Goal: Information Seeking & Learning: Learn about a topic

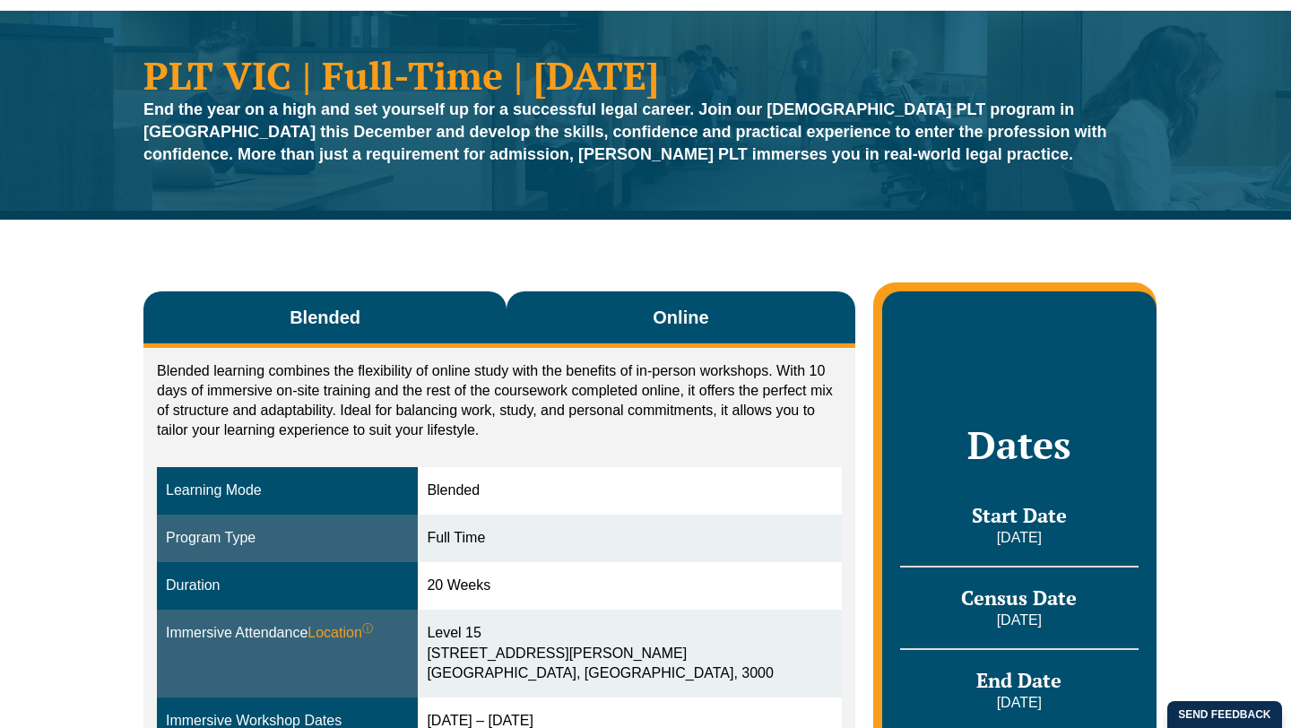
click at [542, 334] on button "Online" at bounding box center [680, 319] width 349 height 56
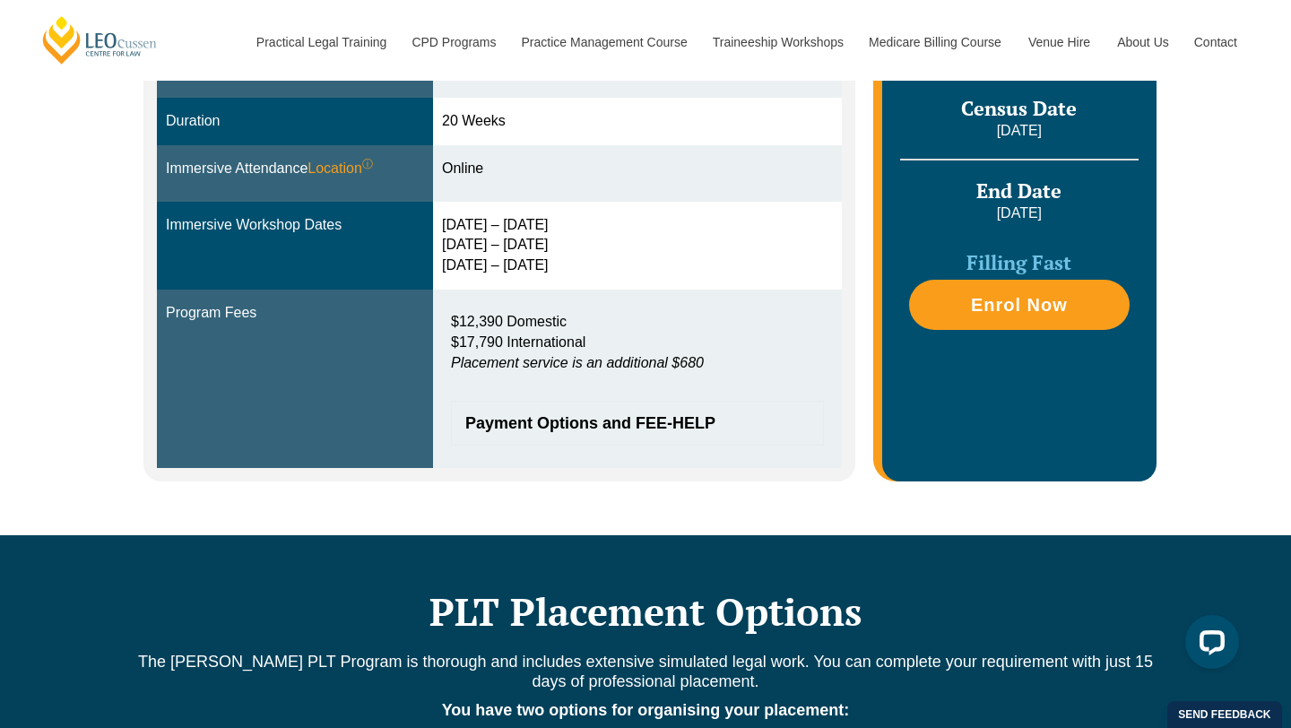
click at [564, 366] on em "Placement service is an additional $680" at bounding box center [577, 362] width 253 height 15
click at [610, 262] on div "[DATE] – [DATE] [DATE] – [DATE] [DATE] – [DATE]" at bounding box center [637, 246] width 391 height 62
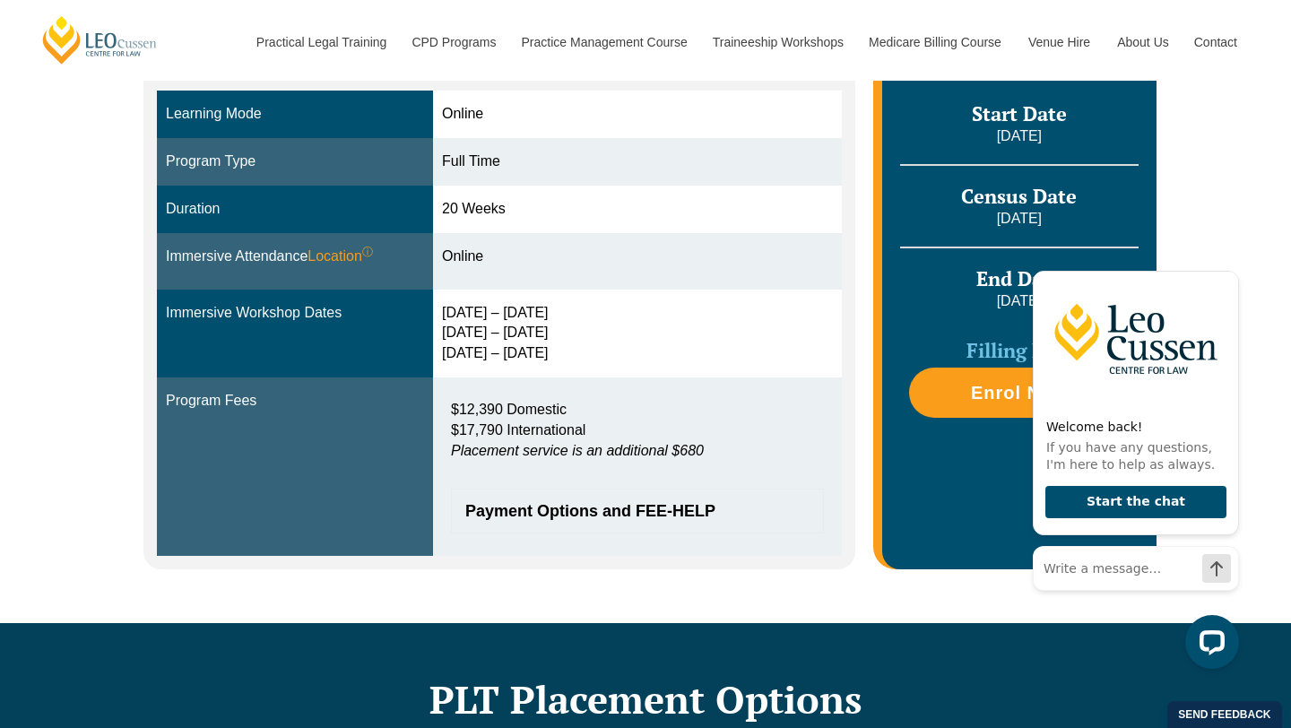
scroll to position [514, 0]
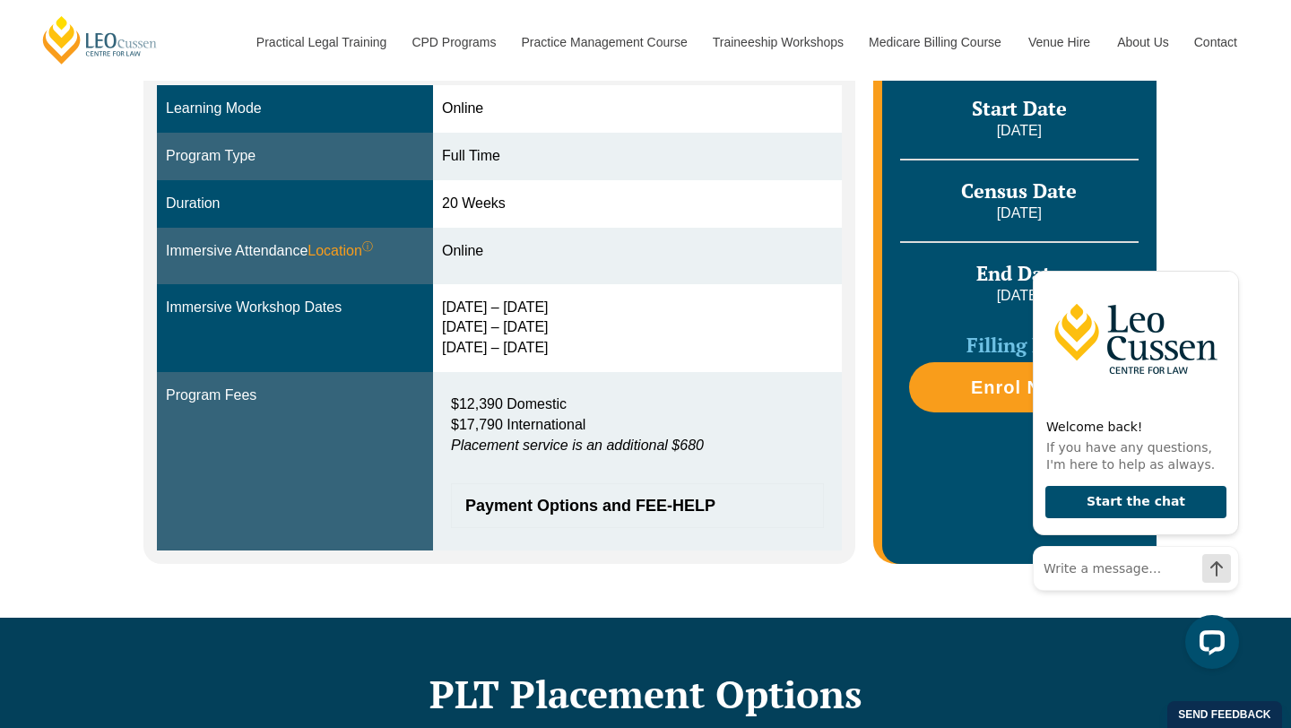
click at [569, 501] on span "Payment Options and FEE-HELP" at bounding box center [628, 505] width 326 height 16
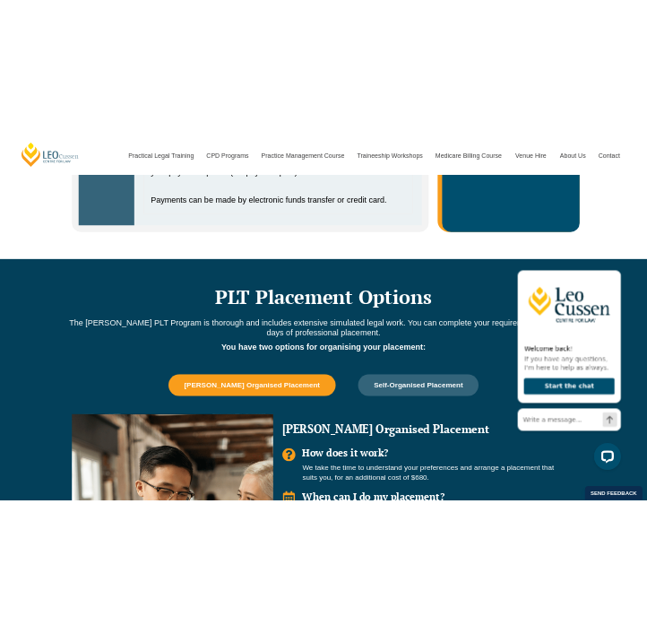
scroll to position [1582, 0]
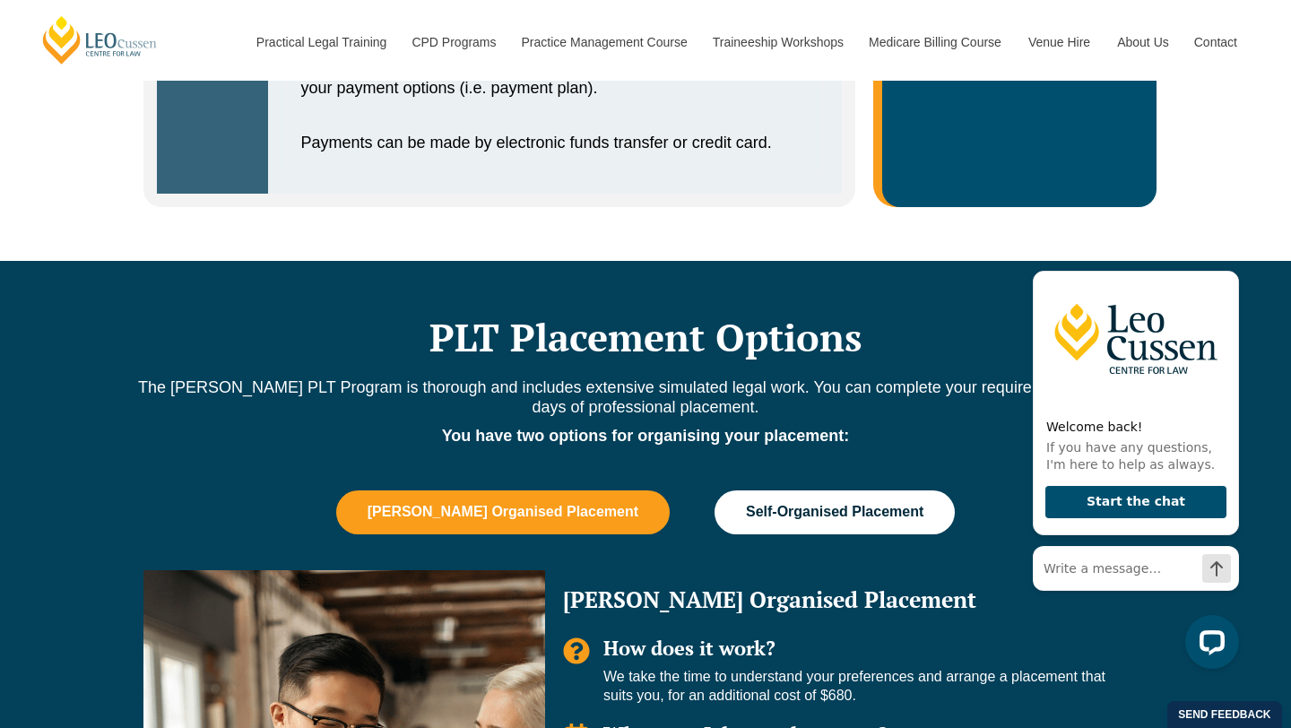
click at [750, 504] on span "Self-Organised Placement" at bounding box center [834, 512] width 177 height 16
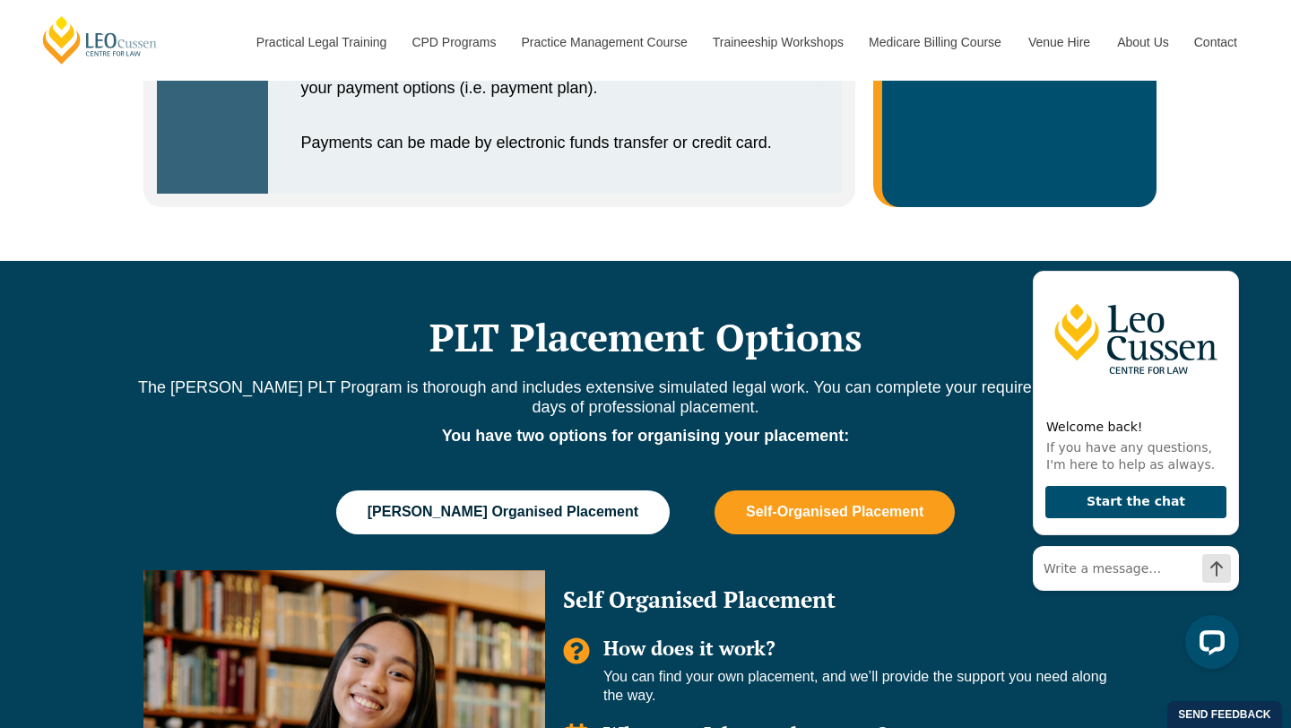
click at [534, 496] on button "[PERSON_NAME] Organised Placement" at bounding box center [502, 511] width 333 height 43
